Goal: Task Accomplishment & Management: Use online tool/utility

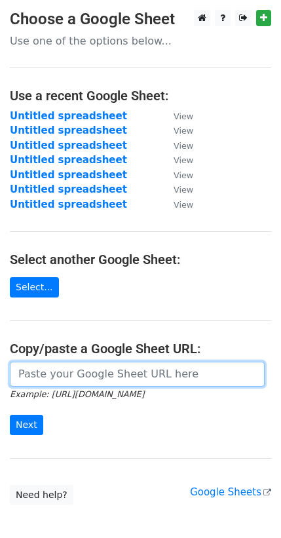
click at [88, 368] on input "url" at bounding box center [137, 374] width 255 height 25
paste input "[URL][DOMAIN_NAME]"
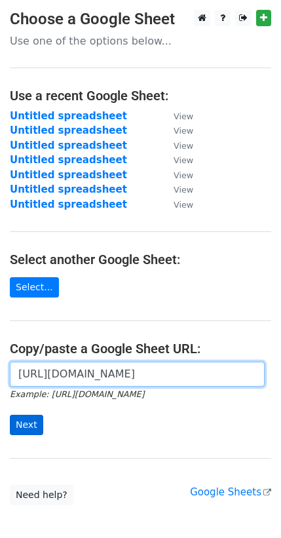
type input "[URL][DOMAIN_NAME]"
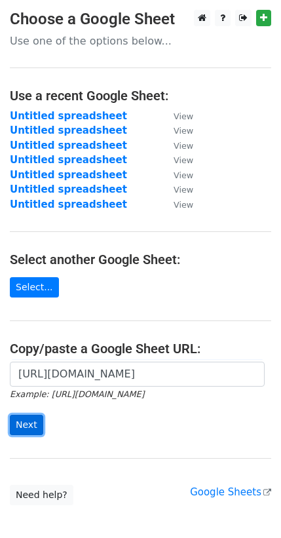
click at [31, 419] on input "Next" at bounding box center [26, 425] width 33 height 20
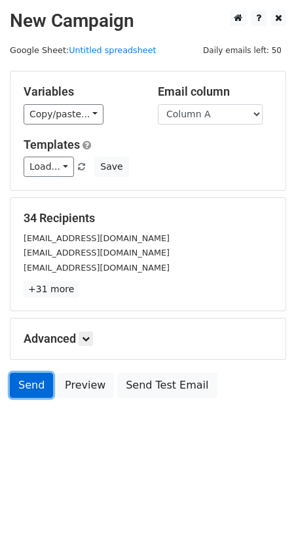
click at [31, 377] on link "Send" at bounding box center [31, 385] width 43 height 25
